Goal: Task Accomplishment & Management: Manage account settings

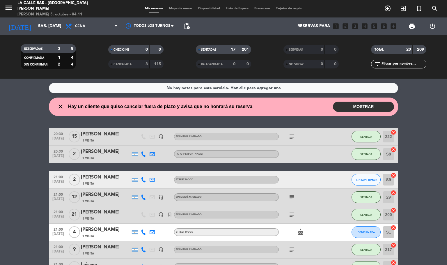
click at [360, 102] on button "MOSTRAR" at bounding box center [363, 107] width 61 height 10
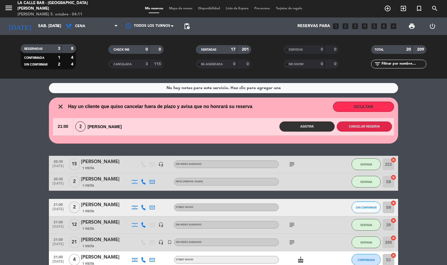
click at [357, 124] on button "Cancelar reserva" at bounding box center [364, 126] width 55 height 10
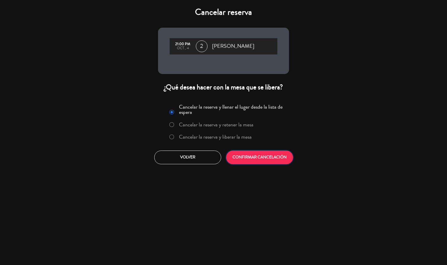
click at [255, 159] on button "CONFIRMAR CANCELACIÓN" at bounding box center [259, 157] width 67 height 14
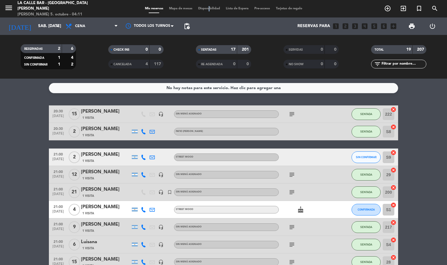
click at [206, 10] on span "Disponibilidad" at bounding box center [209, 8] width 28 height 3
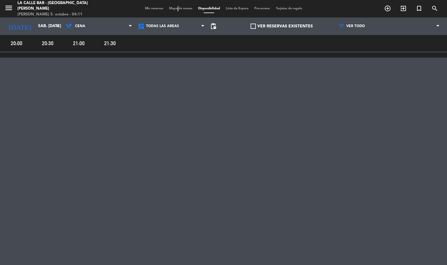
click at [172, 10] on div "Mis reservas Mapa de mesas Disponibilidad Lista de Espera Pre-acceso Tarjetas d…" at bounding box center [223, 8] width 163 height 5
click at [181, 8] on span "Mapa de mesas" at bounding box center [180, 8] width 29 height 3
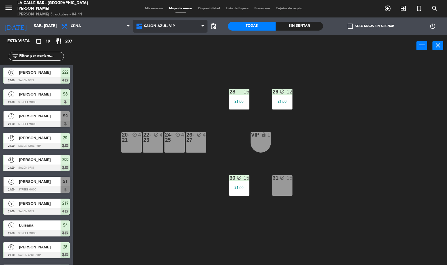
click at [175, 31] on span "SALON AZUL- VIP" at bounding box center [170, 26] width 75 height 13
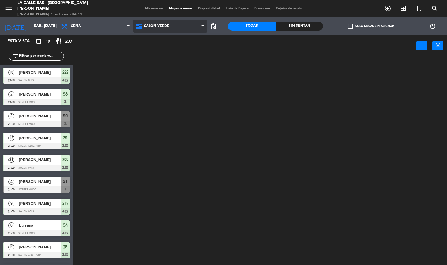
click at [179, 80] on ng-component "menu La Calle Bar - [GEOGRAPHIC_DATA][PERSON_NAME] 5. octubre - 04:11 Mis reser…" at bounding box center [223, 132] width 447 height 265
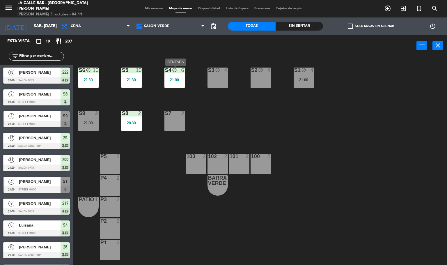
click at [176, 78] on div "21:00" at bounding box center [174, 80] width 20 height 4
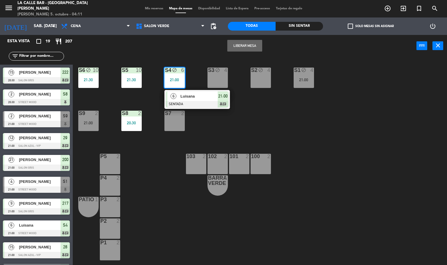
click at [213, 122] on div "S6 block 10 21:30 S5 10 21:30 S2 block 4 S3 block 4 S4 block 6 21:00 6 Luisana …" at bounding box center [262, 161] width 370 height 208
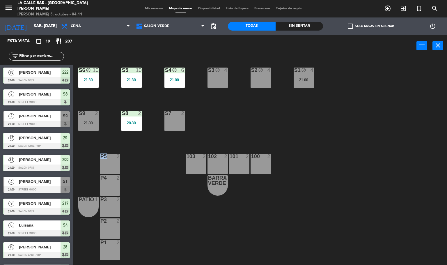
click at [213, 122] on div "S6 block 10 21:30 S5 10 21:30 S2 block 4 S3 block 4 S4 block 6 21:00 S1 block 4…" at bounding box center [262, 161] width 370 height 208
